Goal: Navigation & Orientation: Go to known website

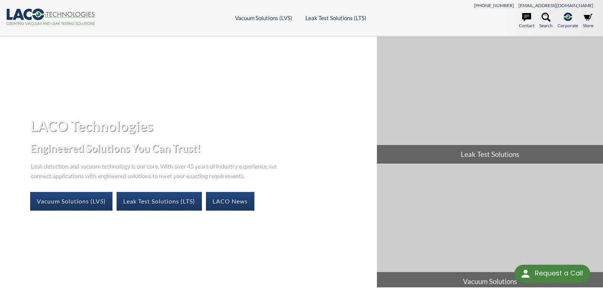
select select "Language Translate Widget"
click at [38, 18] on icon at bounding box center [38, 15] width 12 height 12
select select "Language Translate Widget"
